Goal: Transaction & Acquisition: Purchase product/service

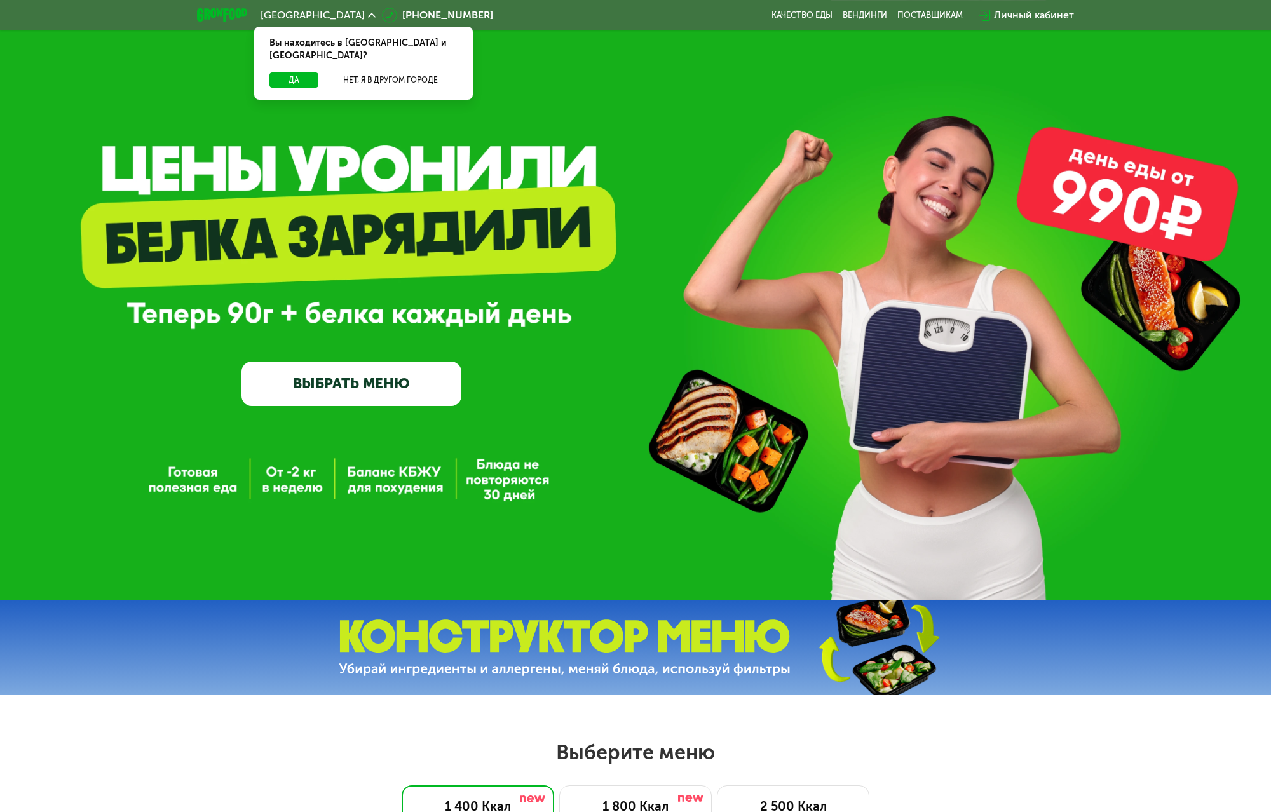
click at [365, 405] on link "ВЫБРАТЬ МЕНЮ" at bounding box center [351, 383] width 220 height 44
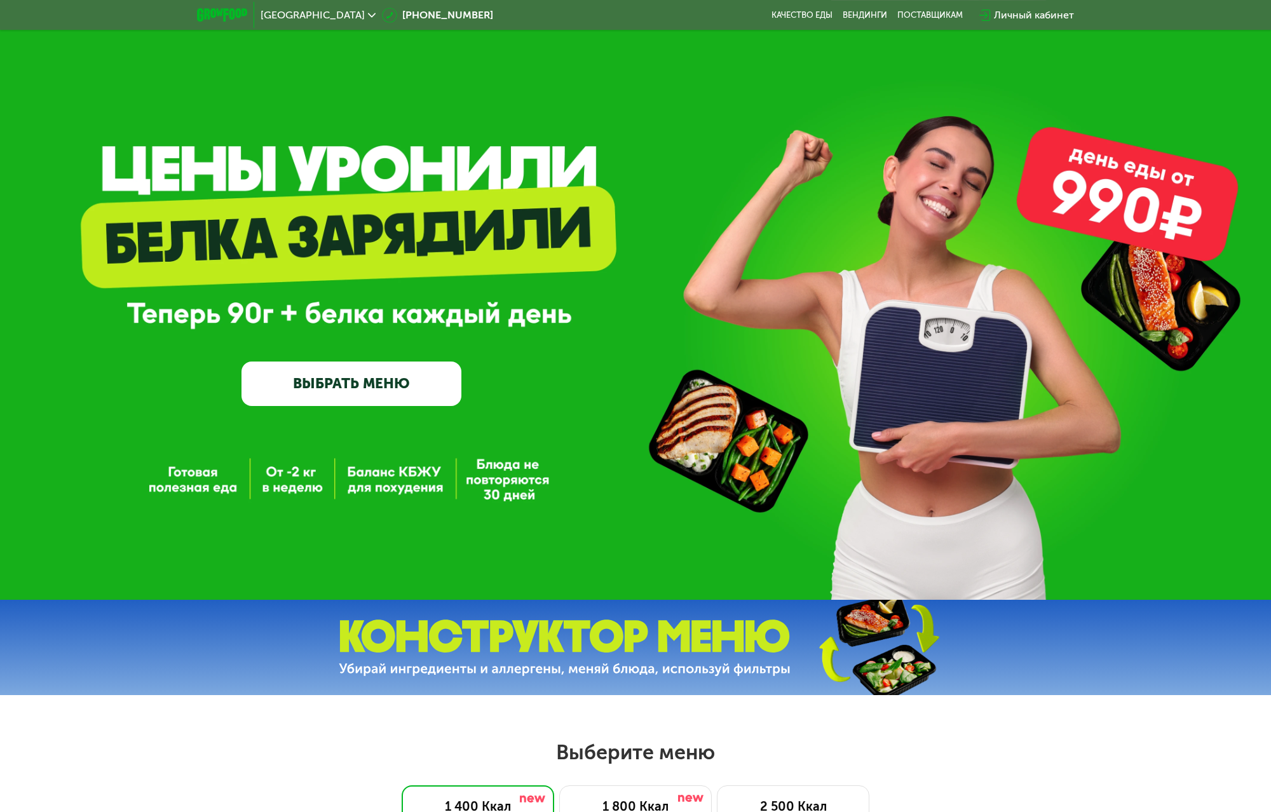
click at [365, 381] on link "ВЫБРАТЬ МЕНЮ" at bounding box center [351, 383] width 220 height 44
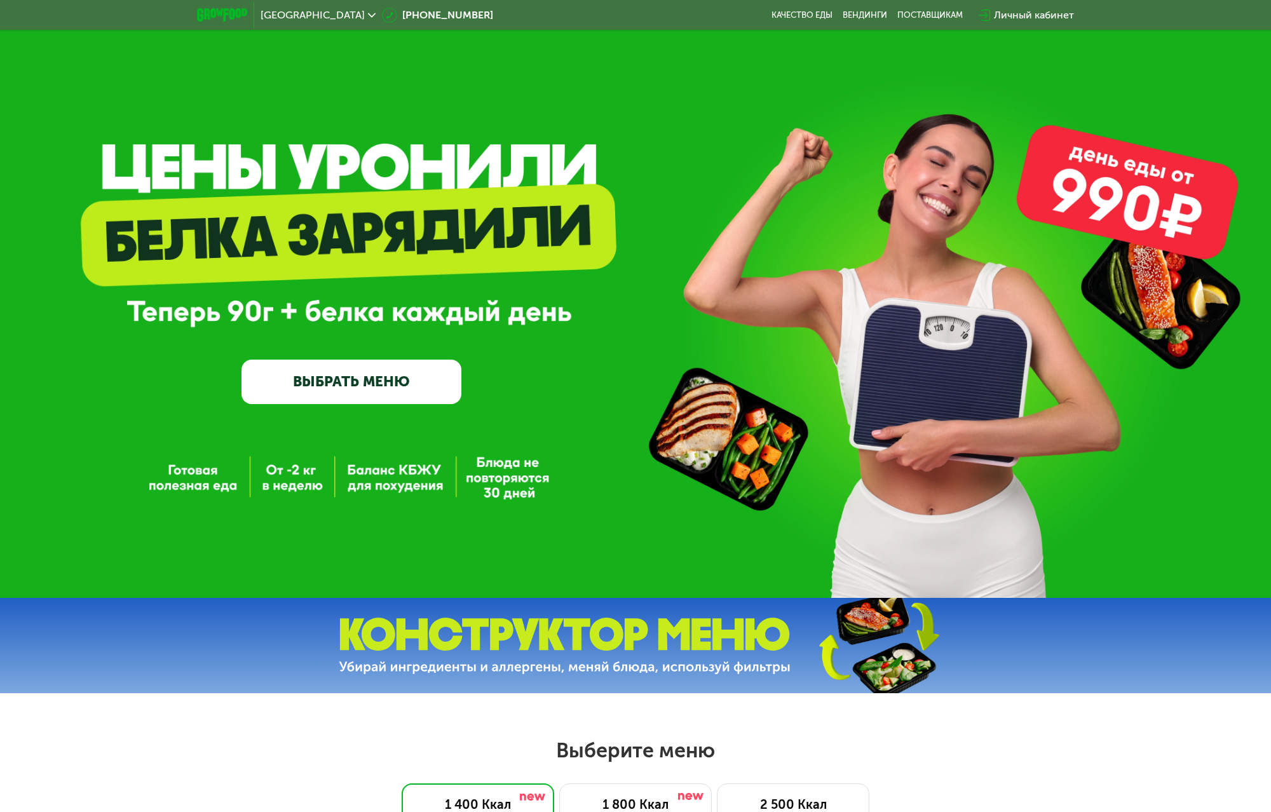
click at [360, 374] on div "GrowFood — доставка правильного питания ВЫБРАТЬ МЕНЮ" at bounding box center [635, 298] width 1271 height 600
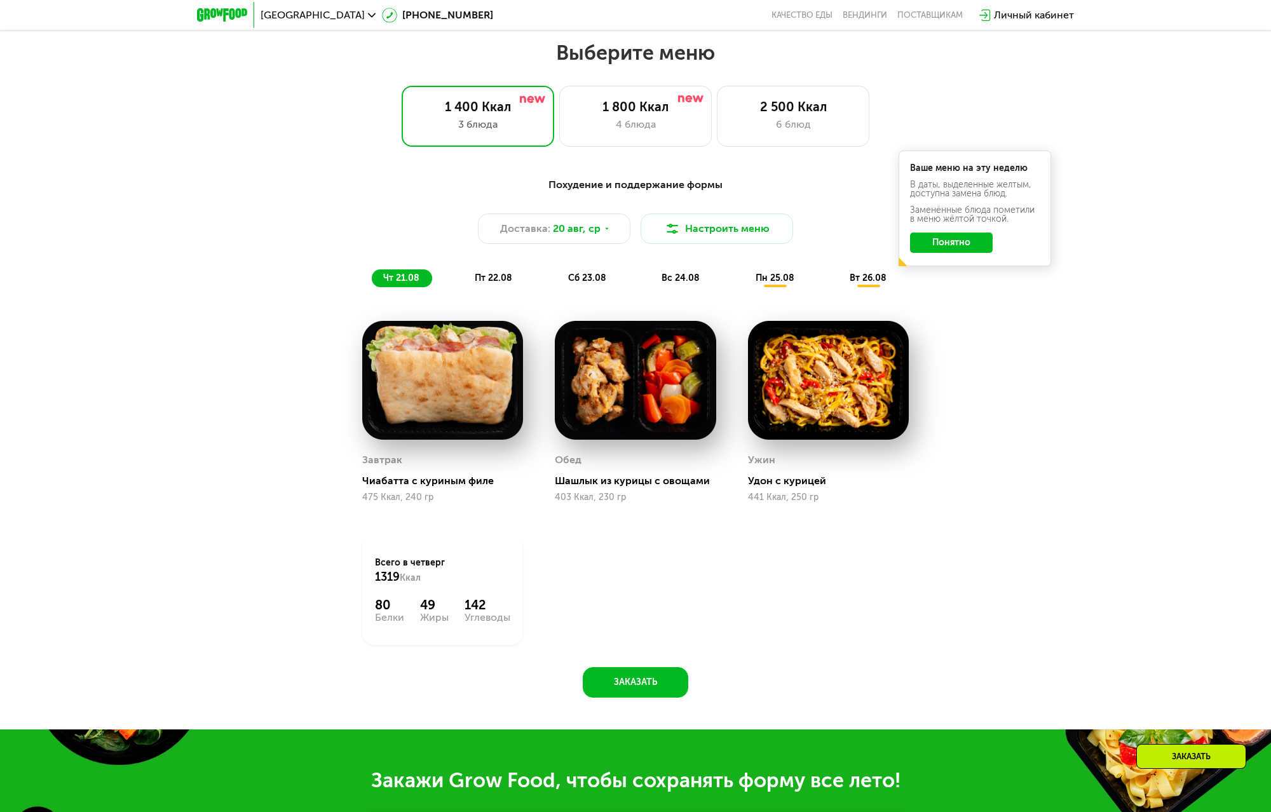
scroll to position [710, 0]
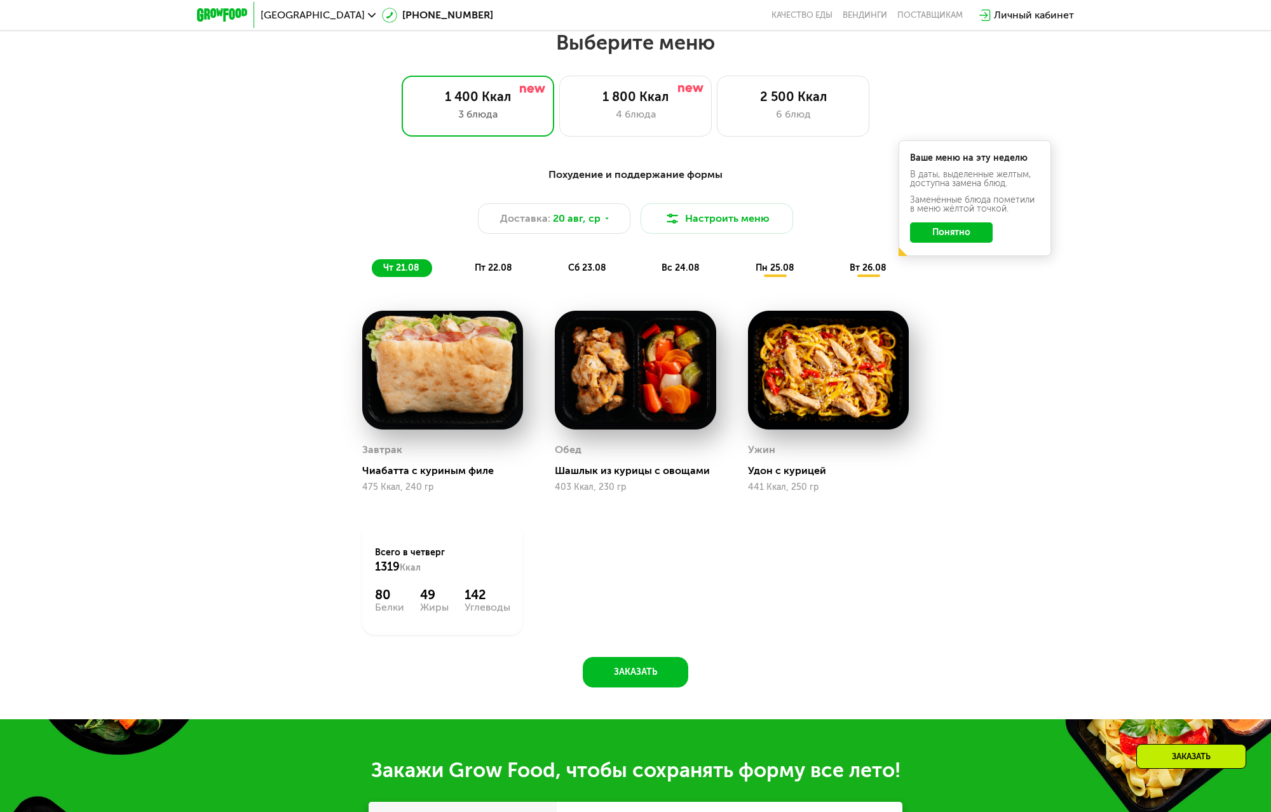
click at [950, 229] on button "Понятно" at bounding box center [951, 232] width 83 height 20
click at [676, 114] on div "4 блюда" at bounding box center [635, 114] width 126 height 15
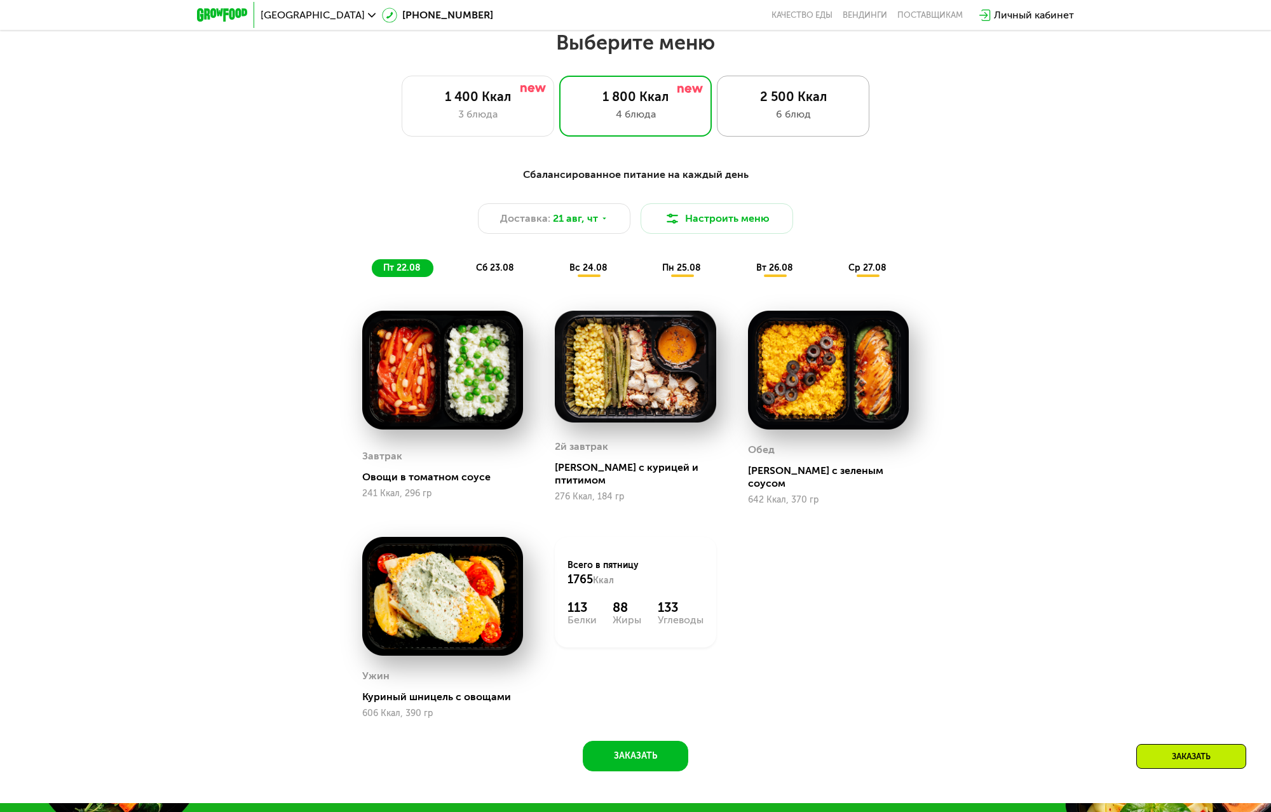
click at [766, 117] on div "6 блюд" at bounding box center [793, 114] width 126 height 15
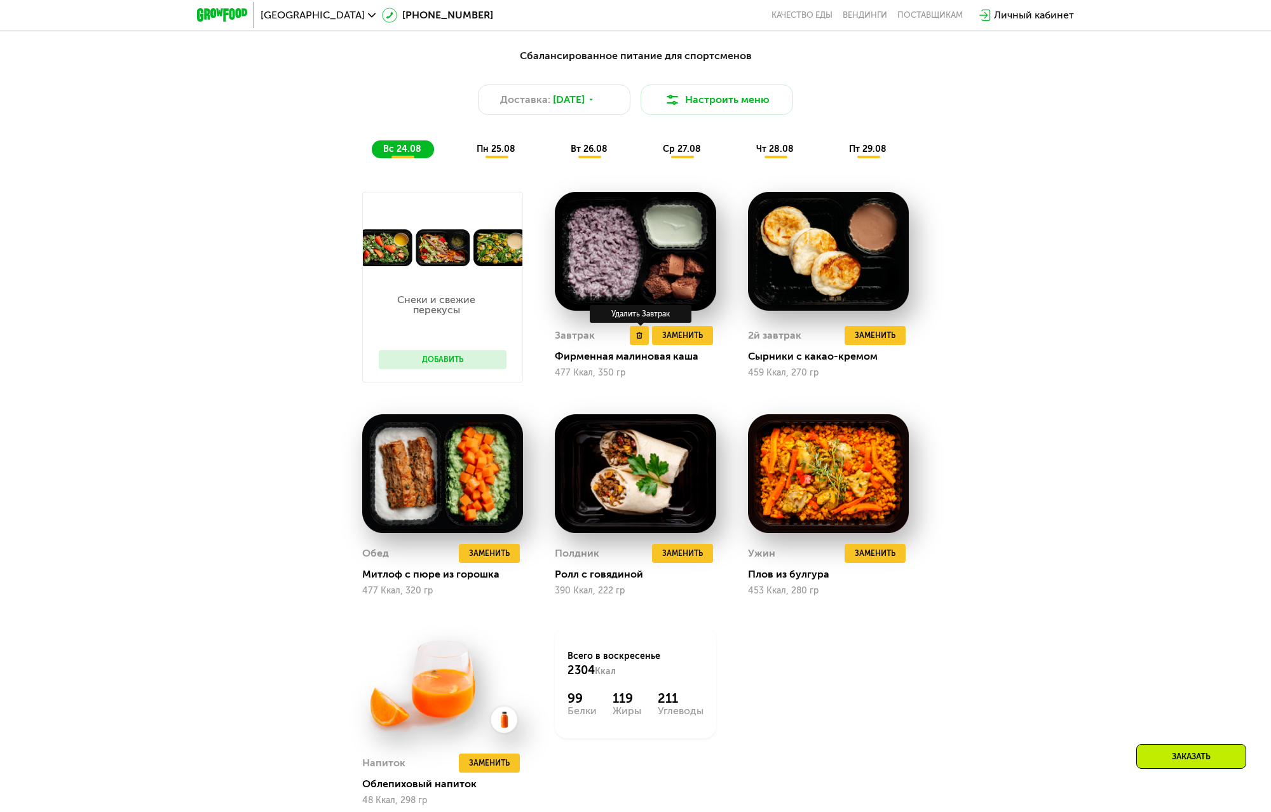
scroll to position [821, 0]
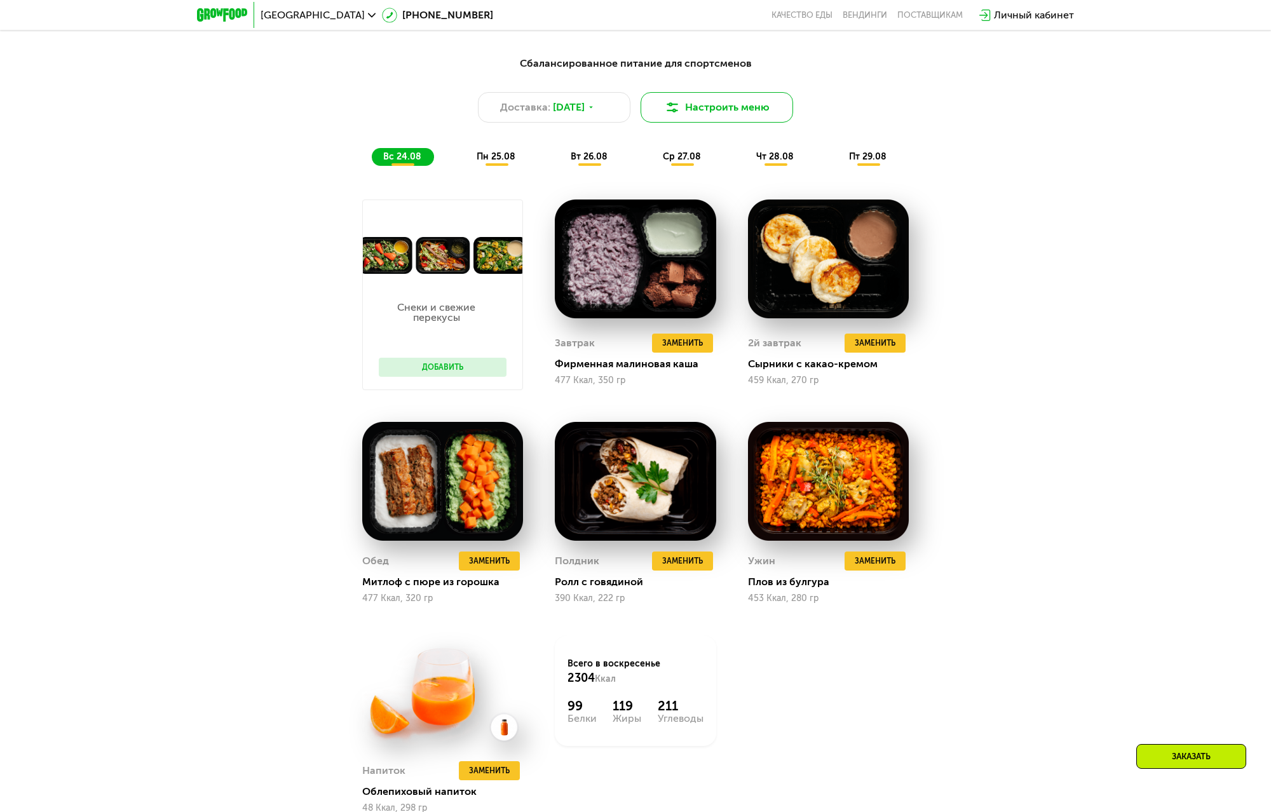
click at [718, 113] on button "Настроить меню" at bounding box center [716, 107] width 152 height 30
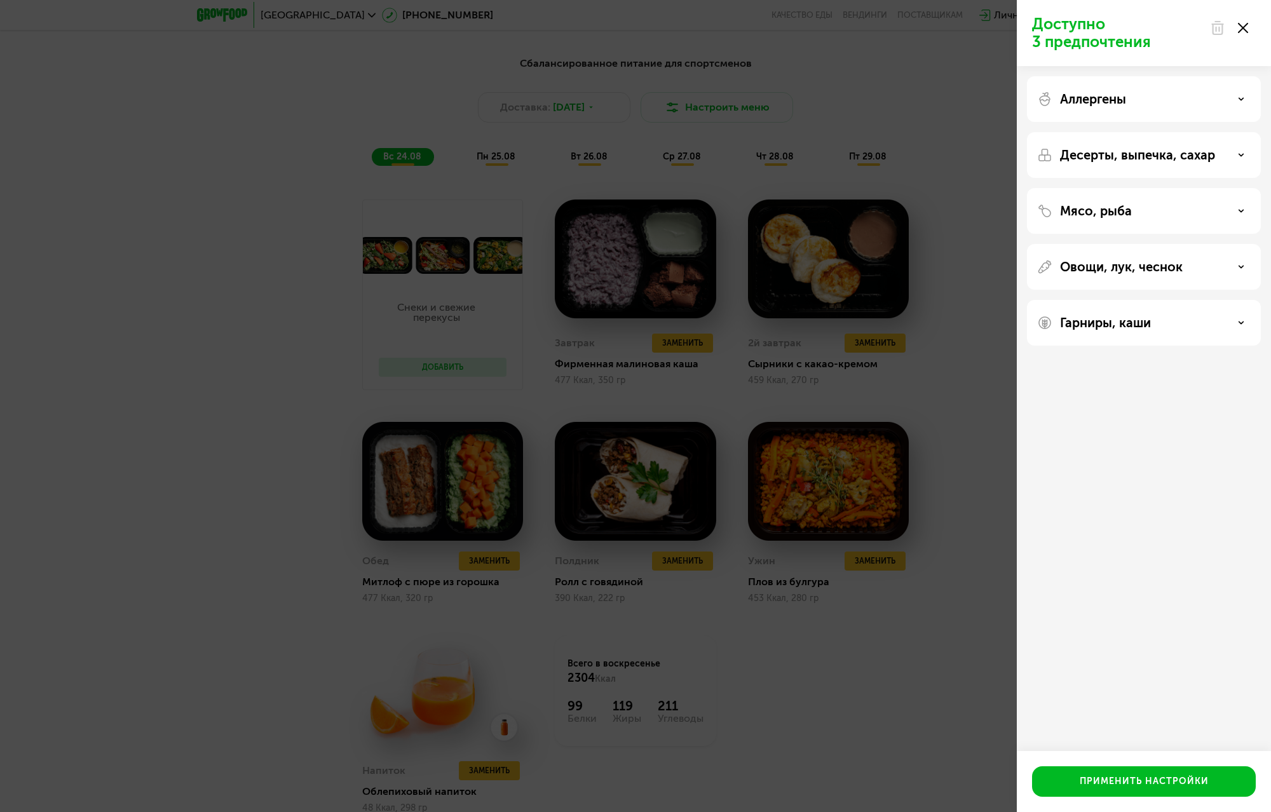
click at [954, 580] on div "Доступно 3 предпочтения Аллергены Десерты, выпечка, сахар Мясо, рыба Овощи, лук…" at bounding box center [635, 406] width 1271 height 812
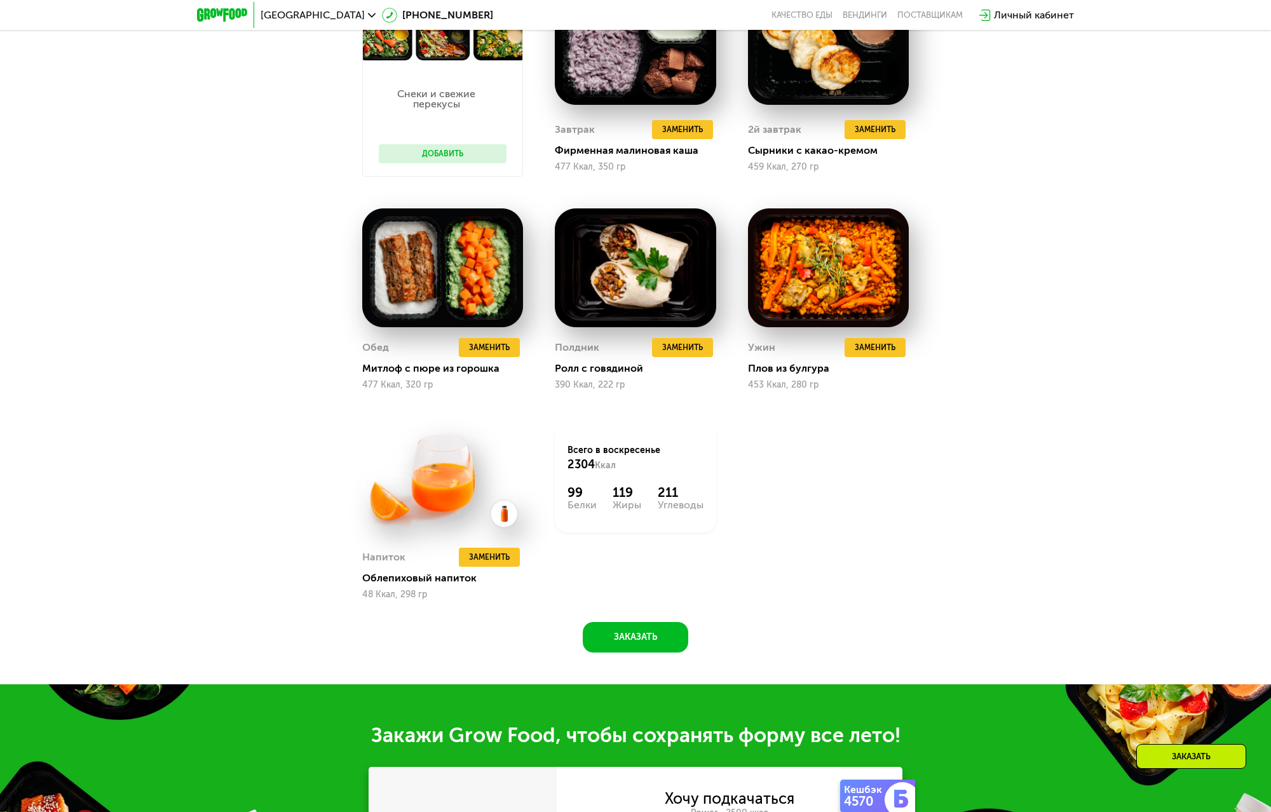
scroll to position [1065, 0]
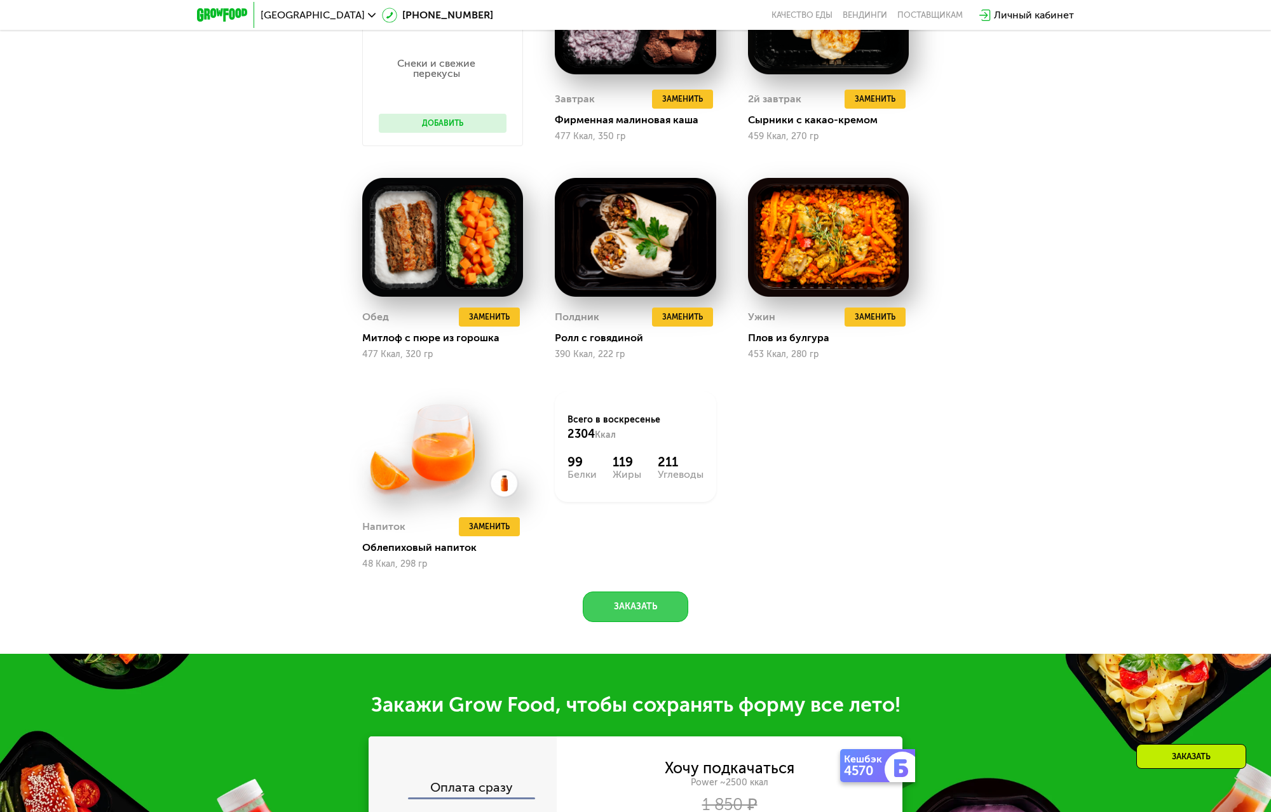
click at [647, 604] on button "Заказать" at bounding box center [635, 606] width 105 height 30
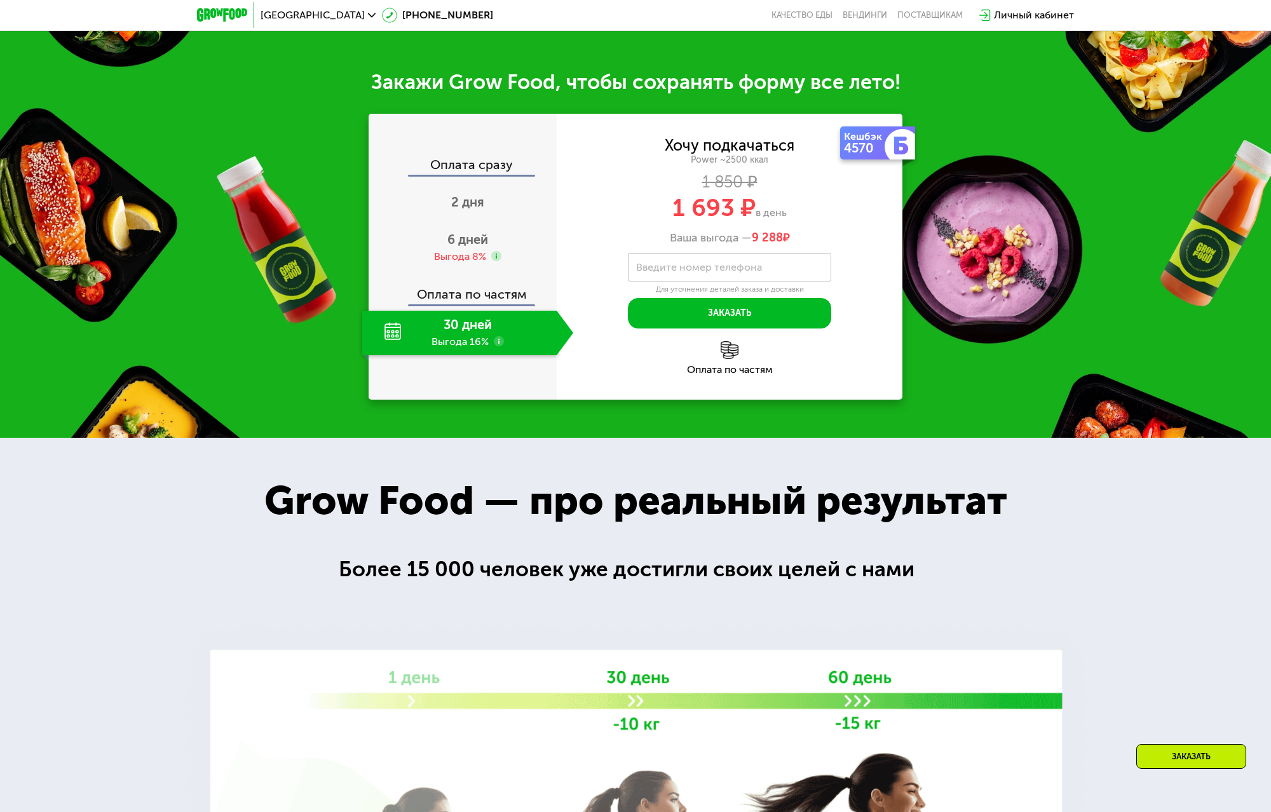
scroll to position [1718, 0]
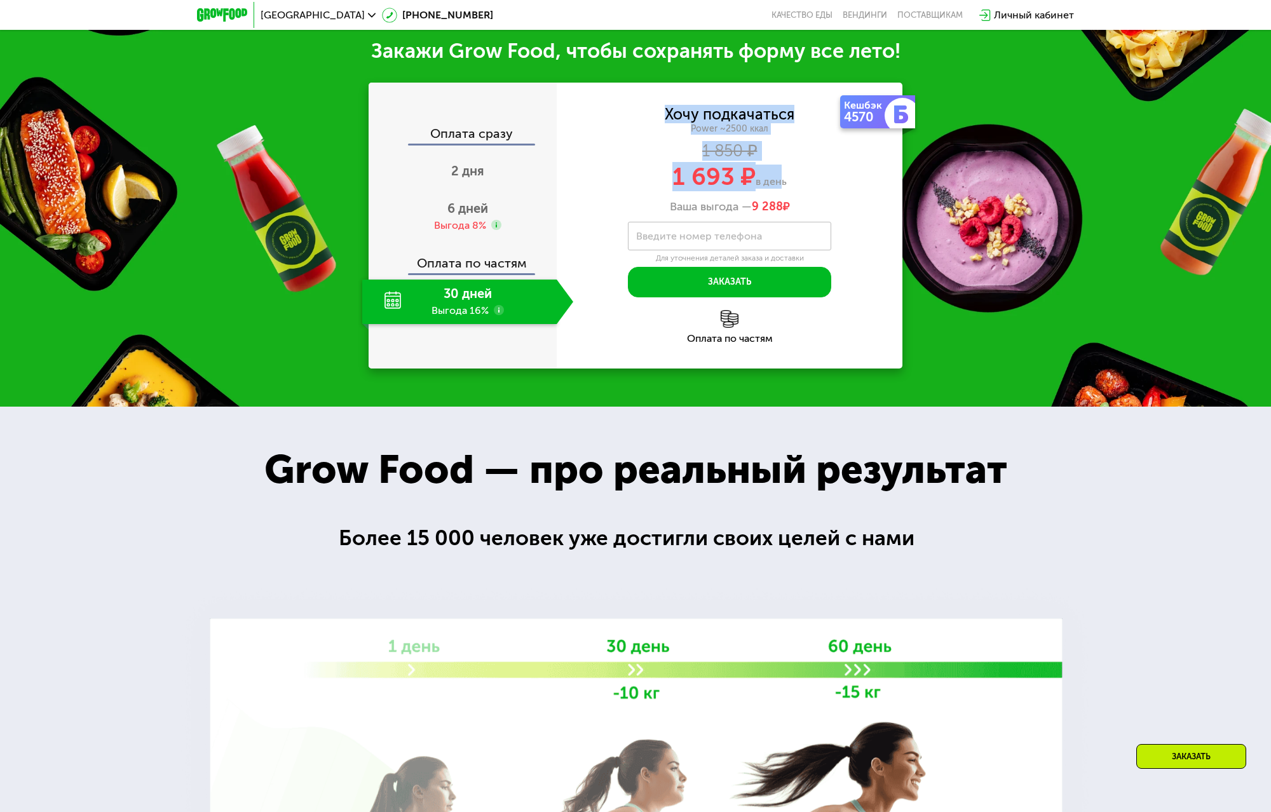
drag, startPoint x: 668, startPoint y: 117, endPoint x: 778, endPoint y: 185, distance: 129.8
click at [778, 186] on div "Хочу подкачаться Power ~2500 ккал 1 850 ₽ 1 693 ₽ в день Ваша выгода — 9 288 ₽" at bounding box center [730, 160] width 346 height 107
click at [781, 186] on span "в день" at bounding box center [770, 181] width 31 height 12
click at [467, 165] on span "2 дня" at bounding box center [467, 170] width 33 height 15
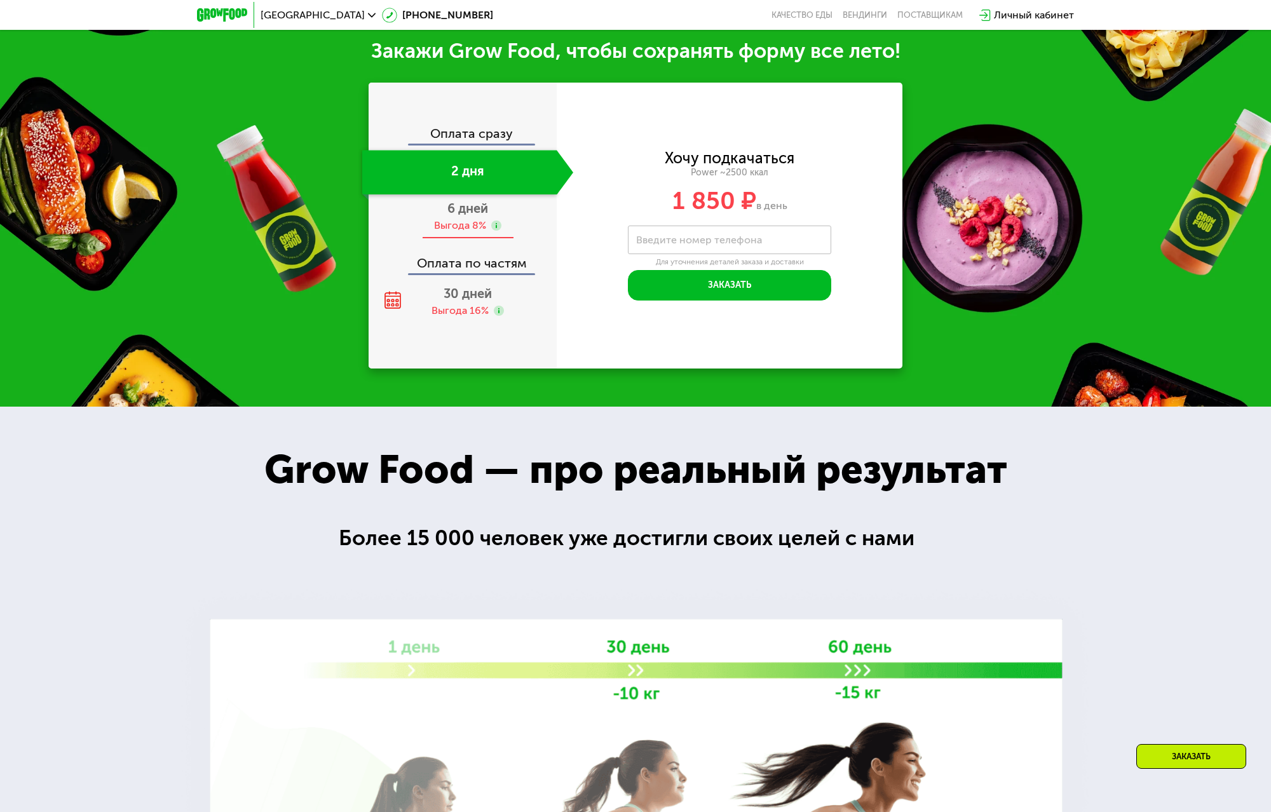
scroll to position [1702, 0]
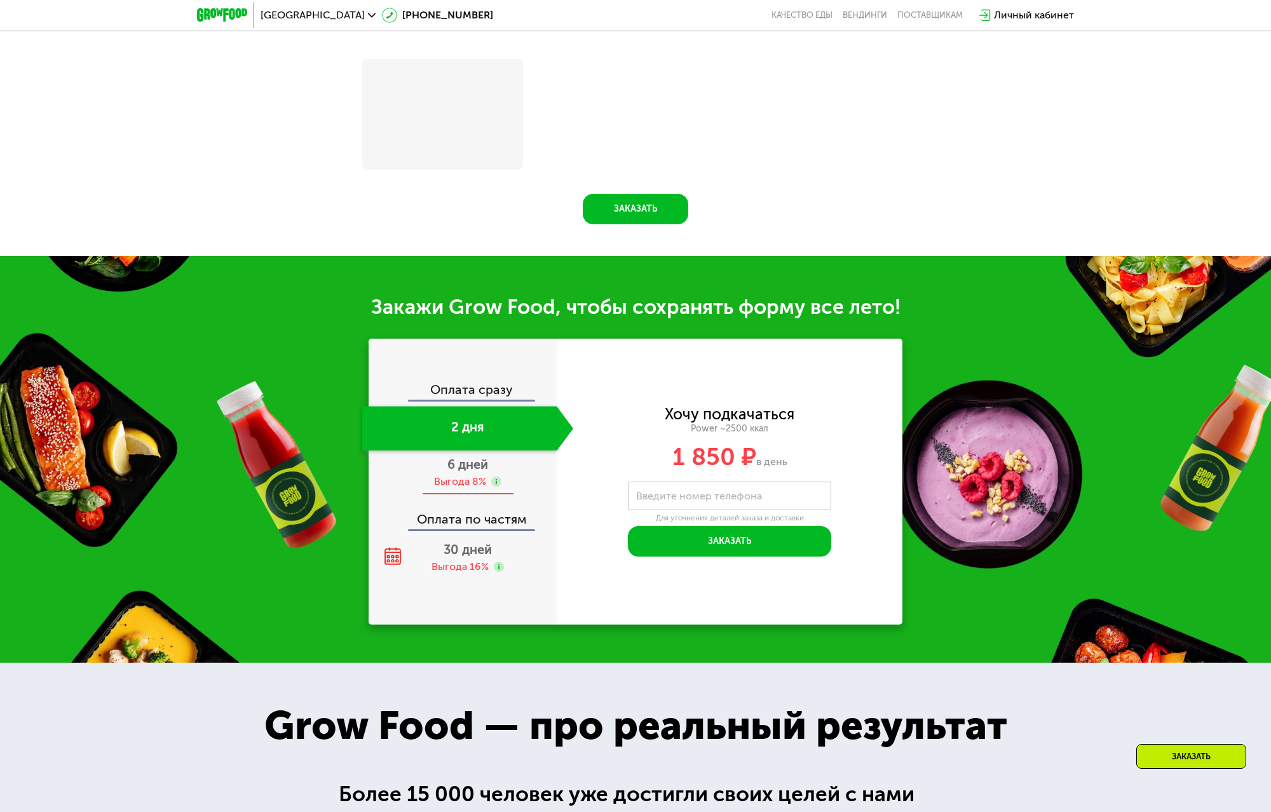
click at [467, 457] on span "6 дней" at bounding box center [467, 464] width 41 height 15
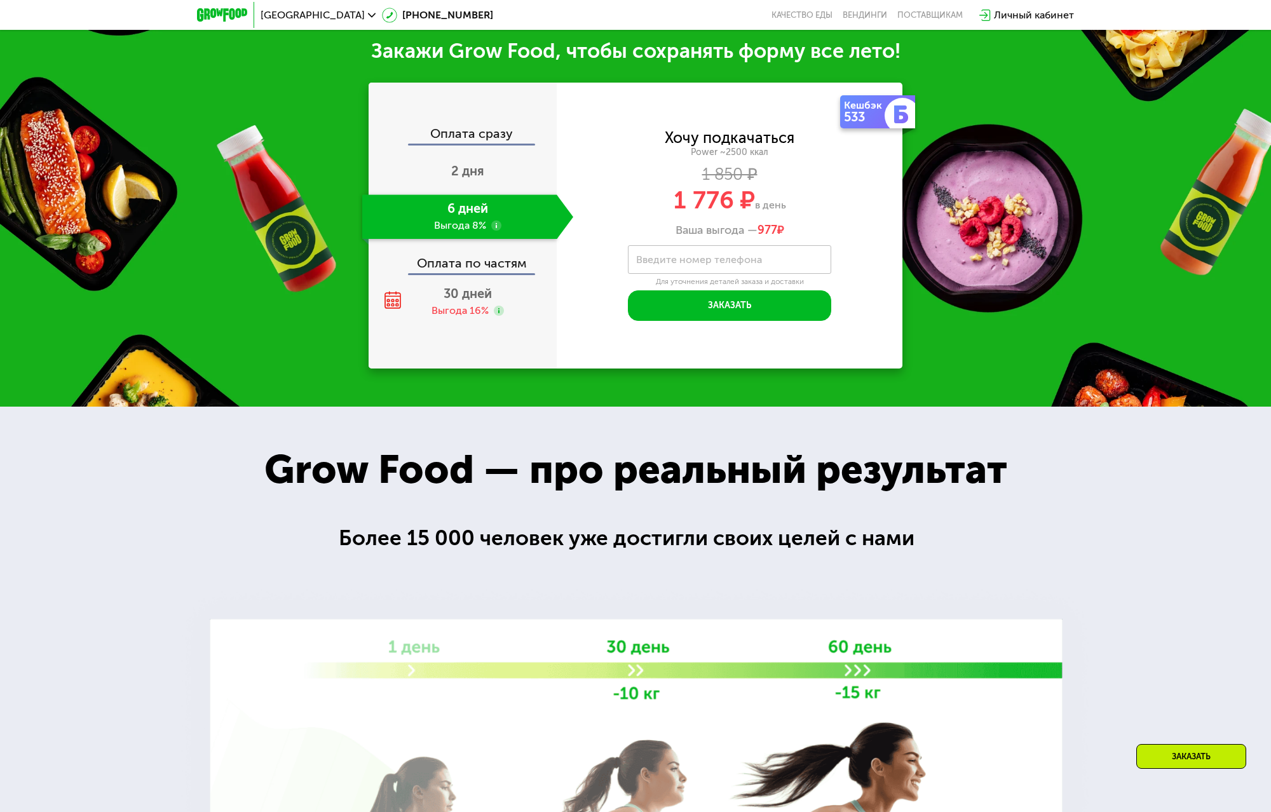
scroll to position [1642, 0]
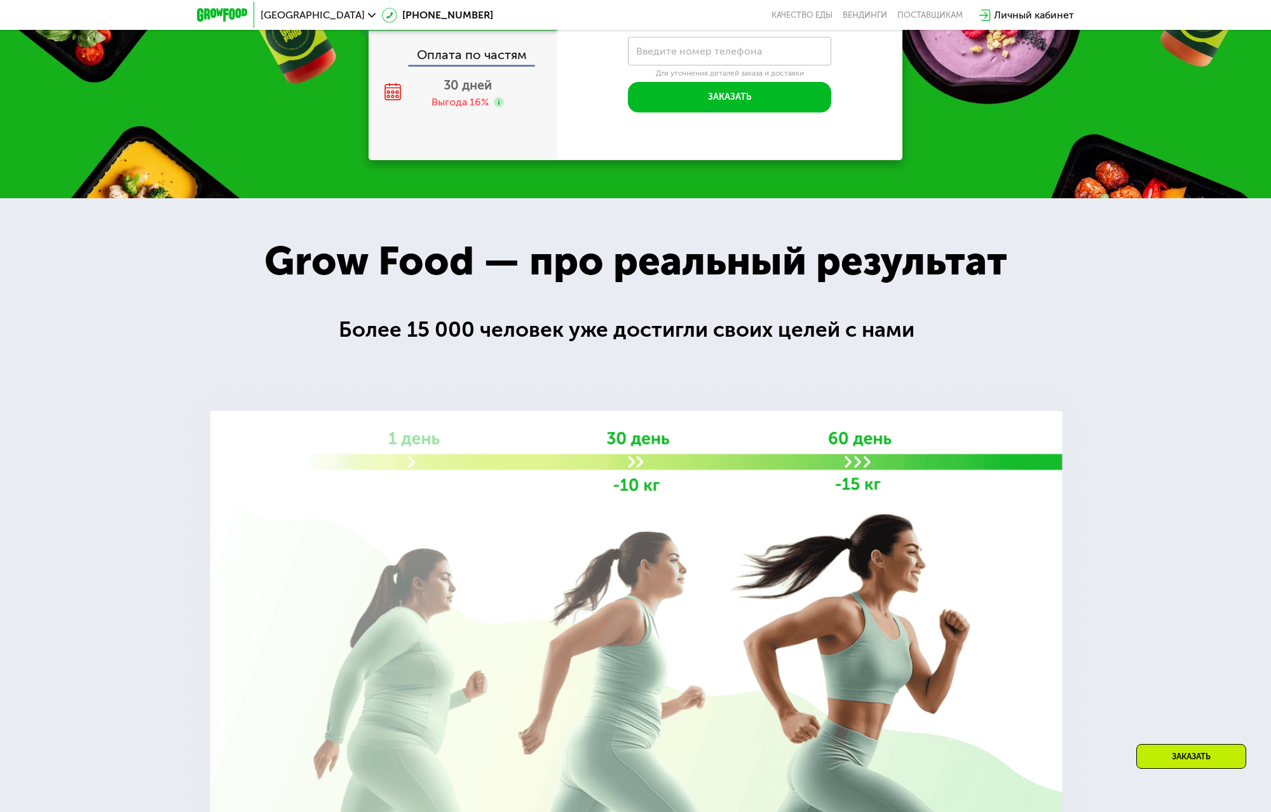
click at [473, 65] on div "Оплата по частям" at bounding box center [463, 50] width 187 height 29
click at [471, 116] on div "Оплата сразу 2 дня 6 дней Выгода 8% Оплата по частям 30 дней Выгода 16%" at bounding box center [462, 17] width 188 height 197
click at [470, 93] on span "30 дней" at bounding box center [467, 85] width 48 height 15
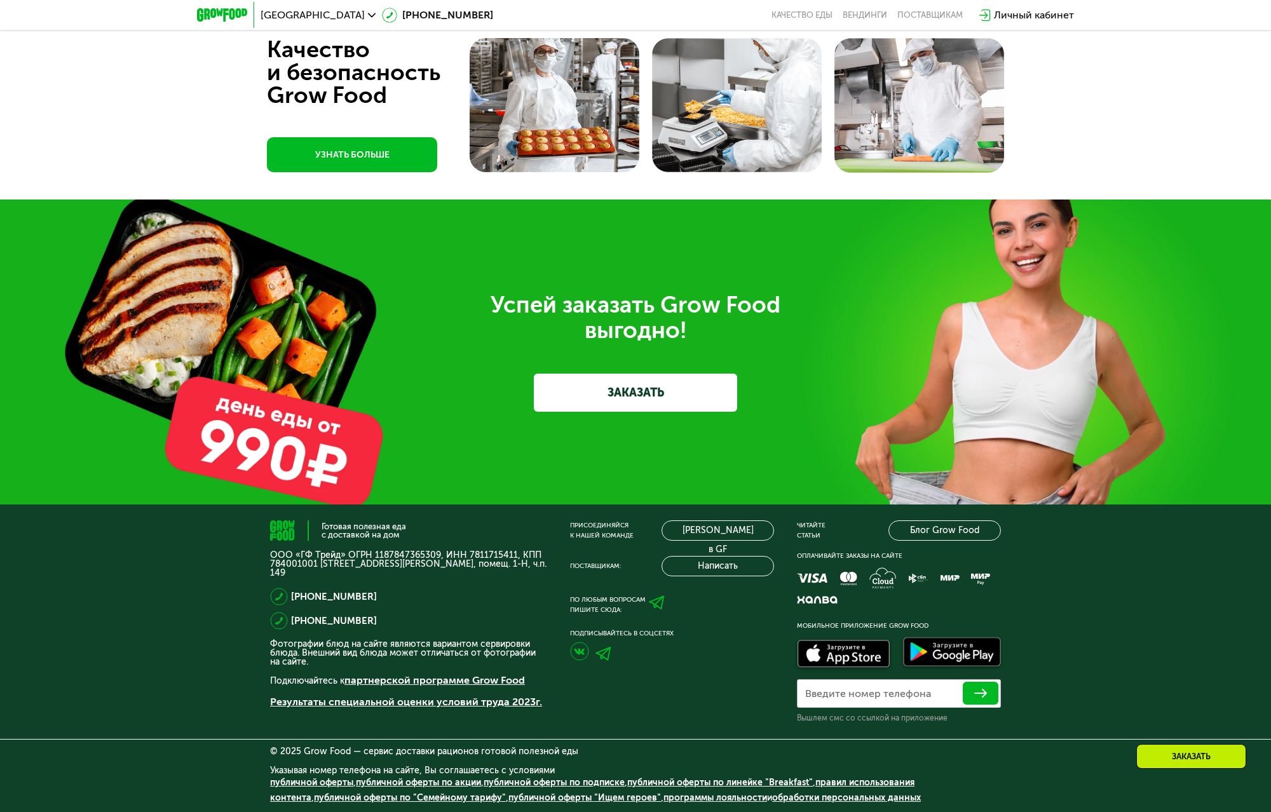
scroll to position [4034, 0]
